Goal: Task Accomplishment & Management: Manage account settings

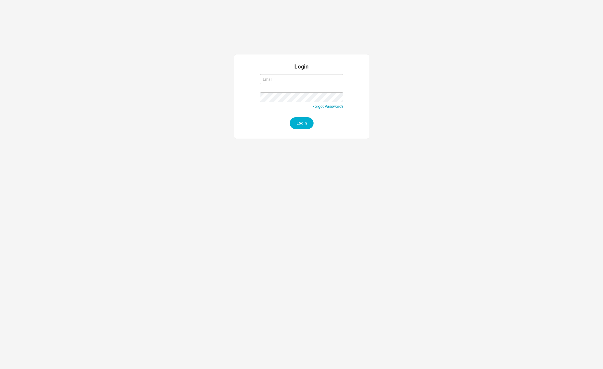
type input "[PERSON_NAME][EMAIL_ADDRESS][DOMAIN_NAME]"
type input "david@qualitybath.com"
click at [289, 122] on form "david@qualitybath.com david@qualitybath.com Forgot Password? Login" at bounding box center [301, 101] width 83 height 58
click at [300, 124] on button "Login" at bounding box center [302, 123] width 24 height 12
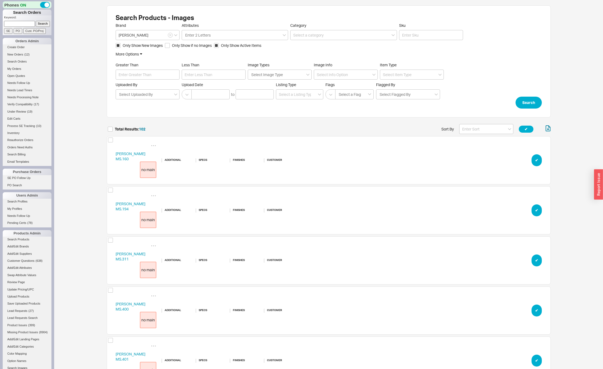
scroll to position [5125, 440]
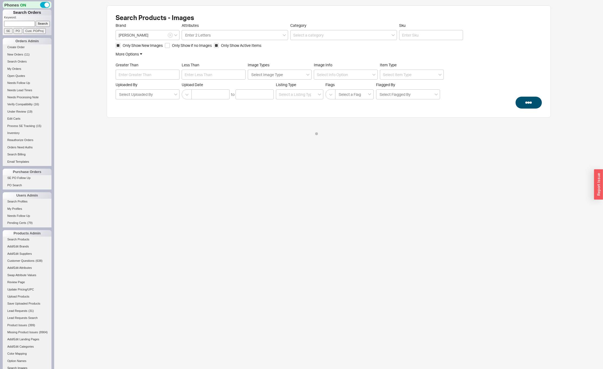
click at [80, 42] on div "Search Products - Images Brand [PERSON_NAME] Attributes Enter 2 Letters Categor…" at bounding box center [328, 69] width 549 height 138
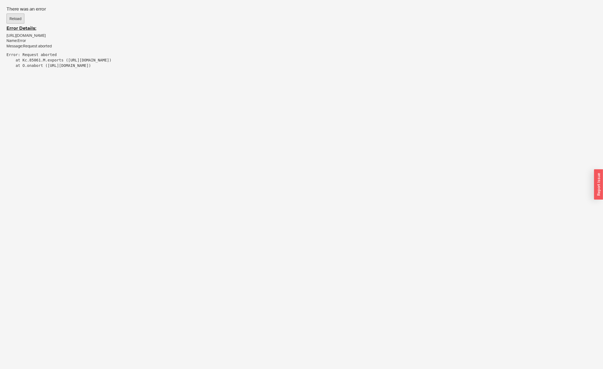
click at [19, 20] on button "Reload" at bounding box center [16, 19] width 18 height 10
click at [197, 79] on html "There was an error Reload Error Details: [URL][DOMAIN_NAME] Name: Error Message…" at bounding box center [301, 39] width 603 height 79
